Goal: Check status: Check status

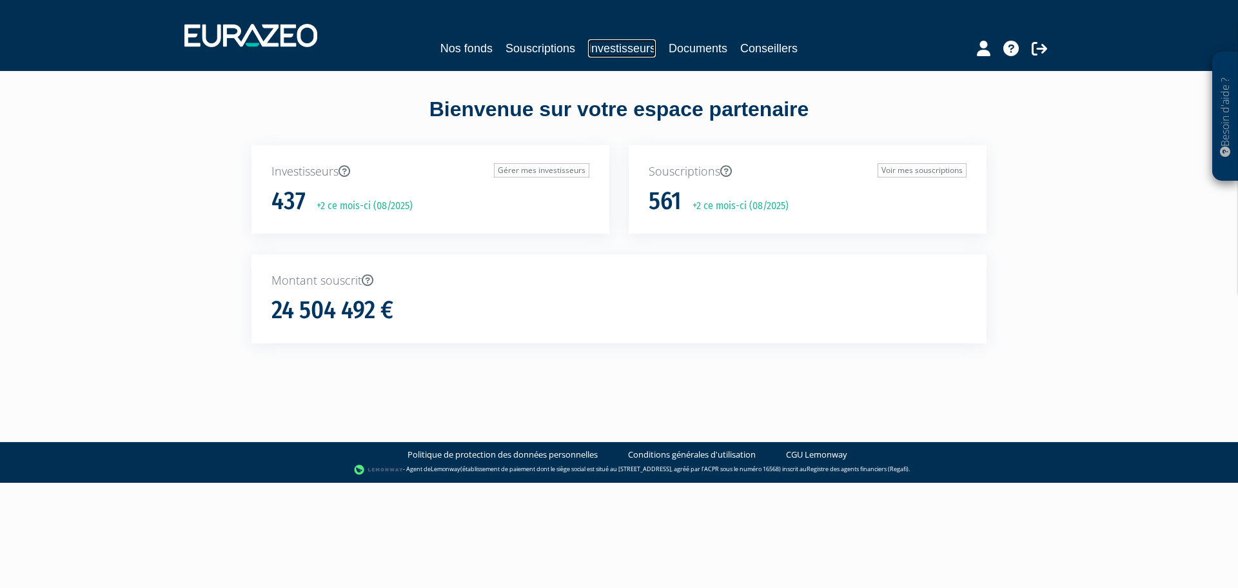
click at [623, 46] on link "Investisseurs" at bounding box center [622, 48] width 68 height 18
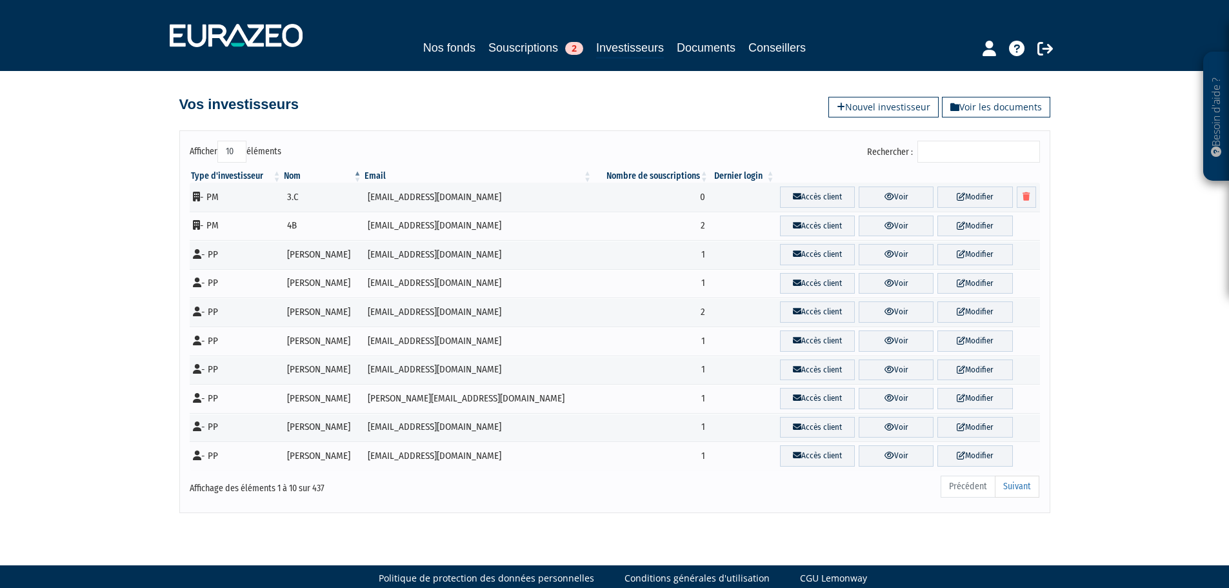
click at [948, 148] on input "Rechercher :" at bounding box center [978, 152] width 123 height 22
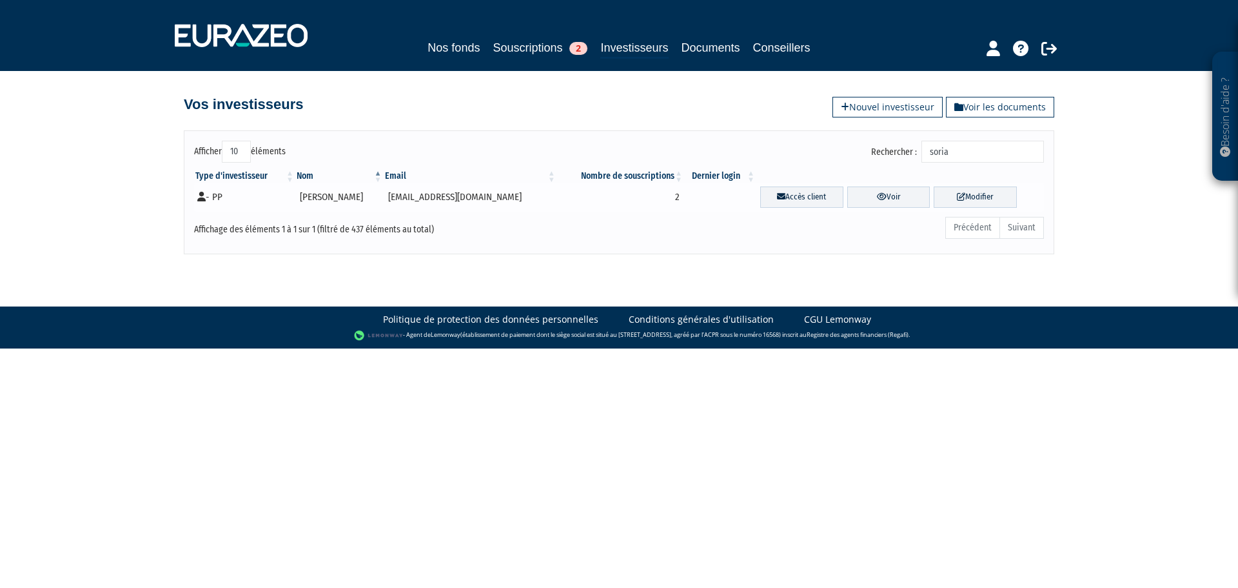
type input "soria"
click at [594, 197] on td "2" at bounding box center [620, 197] width 127 height 29
click at [900, 197] on link "Voir" at bounding box center [889, 196] width 83 height 21
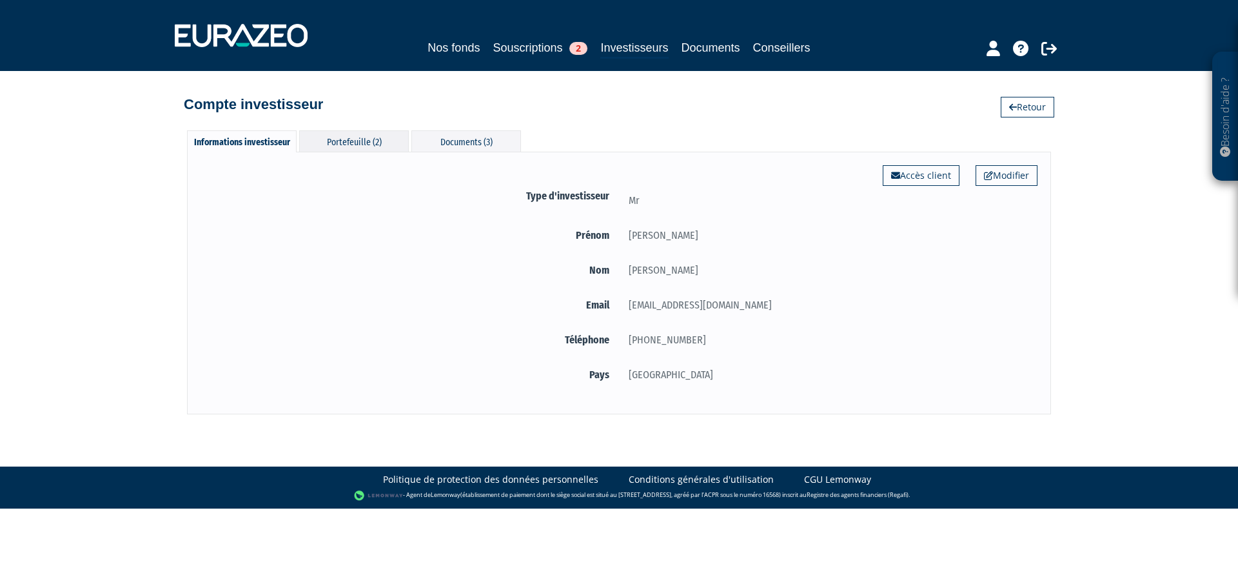
click at [374, 138] on div "Portefeuille (2)" at bounding box center [354, 140] width 110 height 21
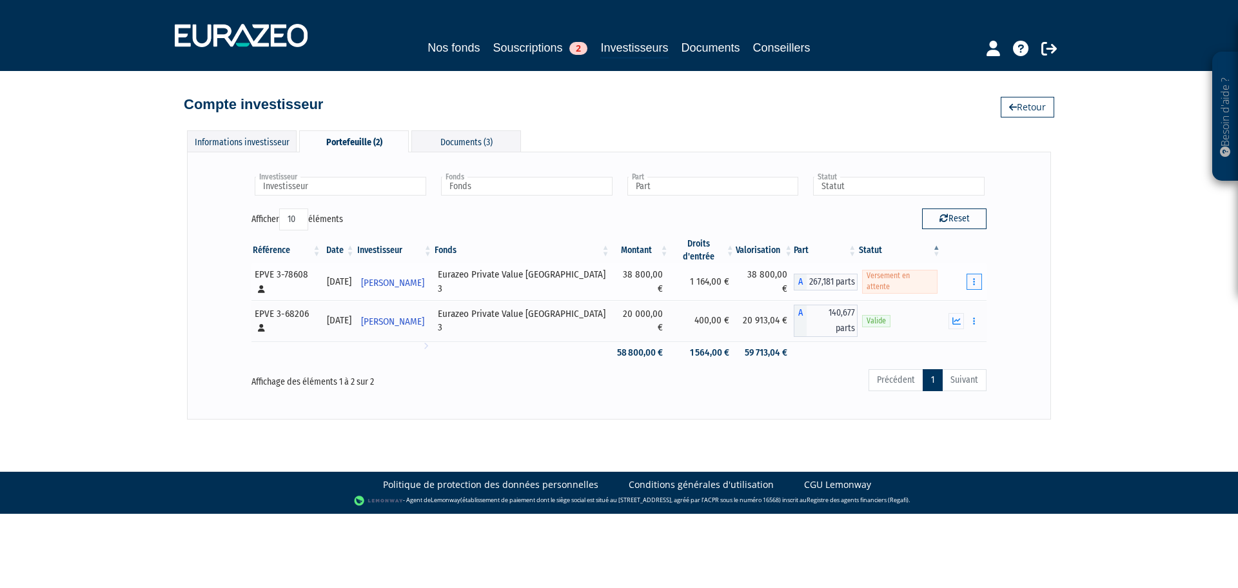
click at [973, 277] on icon "button" at bounding box center [974, 281] width 2 height 8
